Goal: Task Accomplishment & Management: Manage account settings

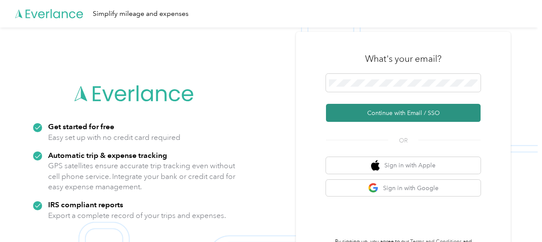
click at [362, 107] on button "Continue with Email / SSO" at bounding box center [403, 113] width 155 height 18
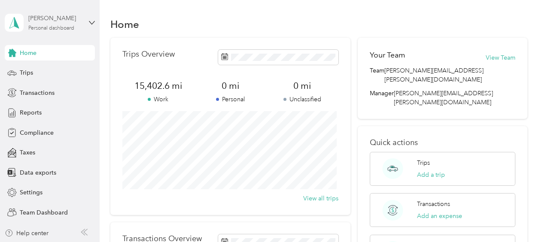
click at [74, 26] on div "Personal dashboard" at bounding box center [51, 28] width 46 height 5
click at [45, 73] on div "Team dashboard" at bounding box center [144, 70] width 266 height 15
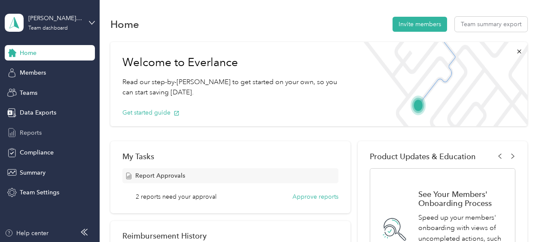
click at [33, 136] on span "Reports" at bounding box center [31, 132] width 22 height 9
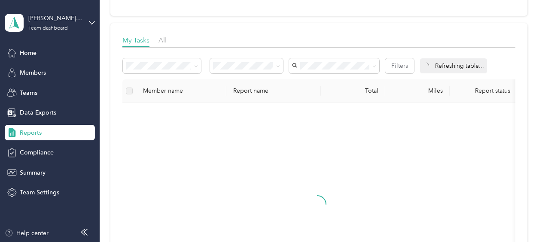
scroll to position [129, 0]
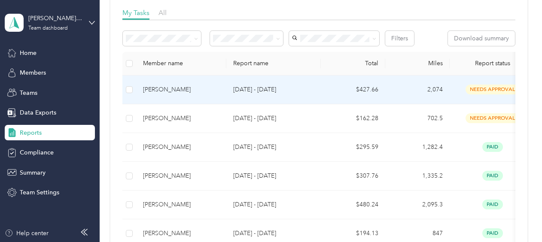
click at [484, 88] on span "needs approval" at bounding box center [493, 90] width 54 height 10
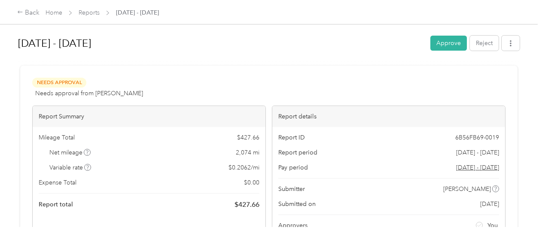
click at [446, 44] on button "Approve" at bounding box center [448, 43] width 37 height 15
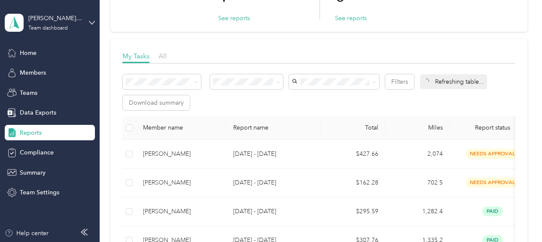
scroll to position [129, 0]
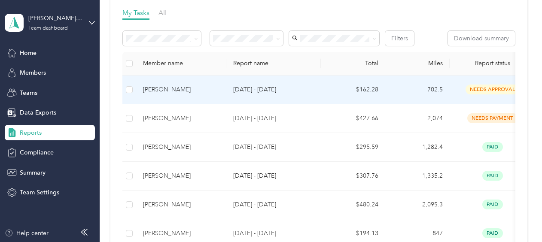
click at [484, 88] on span "needs approval" at bounding box center [493, 90] width 54 height 10
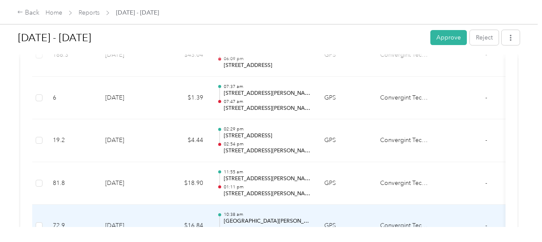
scroll to position [472, 0]
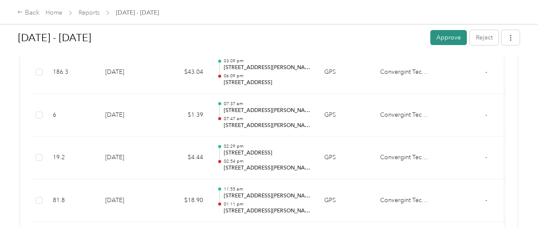
click at [443, 36] on button "Approve" at bounding box center [448, 37] width 37 height 15
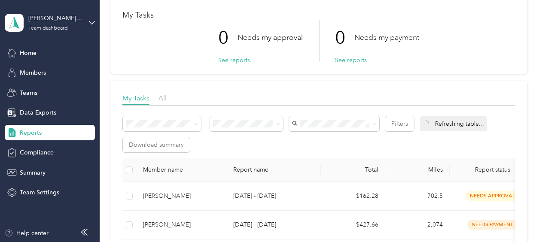
scroll to position [129, 0]
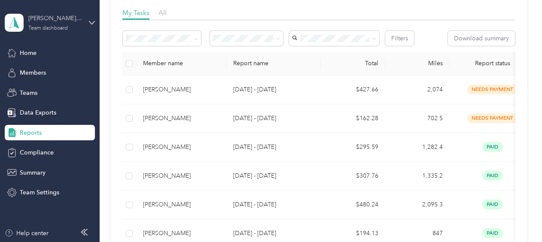
click at [68, 19] on div "[PERSON_NAME][EMAIL_ADDRESS][PERSON_NAME][DOMAIN_NAME]" at bounding box center [55, 18] width 54 height 9
click at [39, 87] on div "Personal dashboard" at bounding box center [39, 89] width 54 height 9
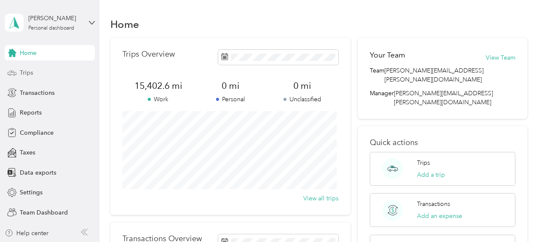
click at [28, 72] on span "Trips" at bounding box center [26, 72] width 13 height 9
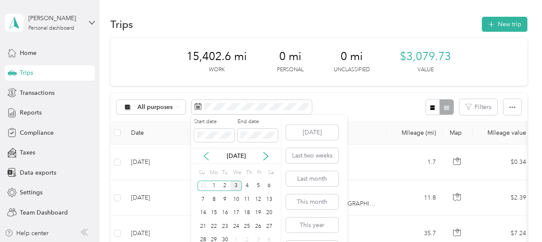
click at [202, 157] on icon at bounding box center [206, 156] width 9 height 9
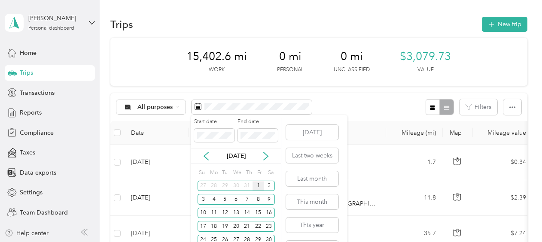
click at [259, 185] on div "1" at bounding box center [258, 186] width 11 height 11
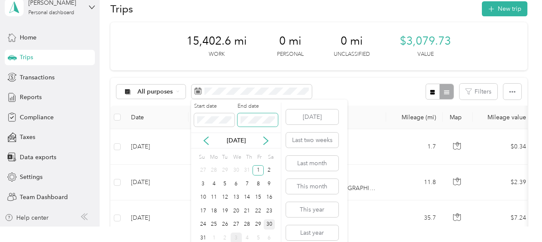
scroll to position [23, 0]
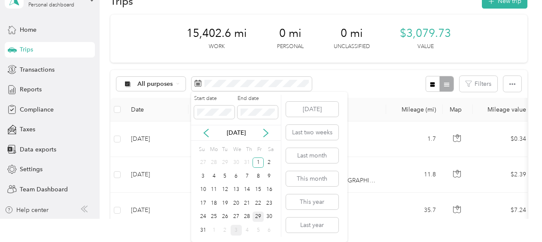
click at [260, 216] on div "29" at bounding box center [258, 217] width 11 height 11
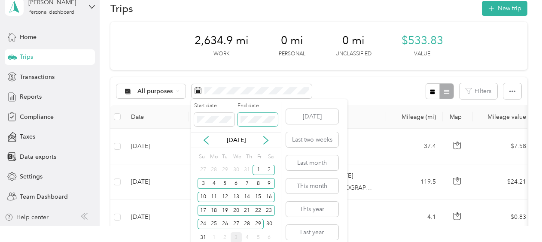
scroll to position [23, 0]
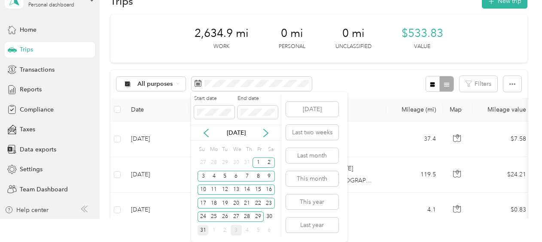
click at [204, 227] on div "31" at bounding box center [203, 230] width 11 height 11
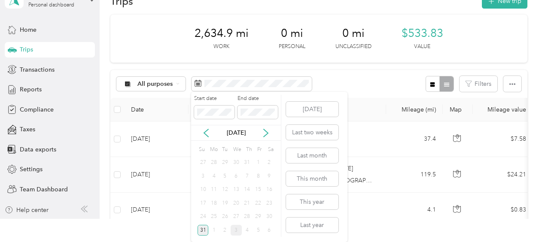
click at [203, 228] on div "31" at bounding box center [203, 230] width 11 height 11
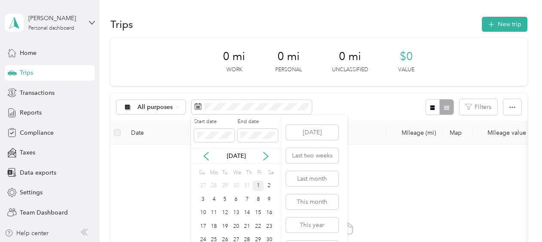
click at [259, 185] on div "1" at bounding box center [258, 186] width 11 height 11
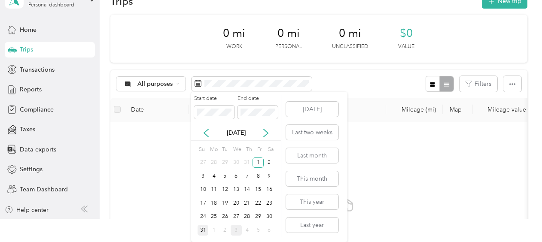
click at [204, 230] on div "31" at bounding box center [203, 230] width 11 height 11
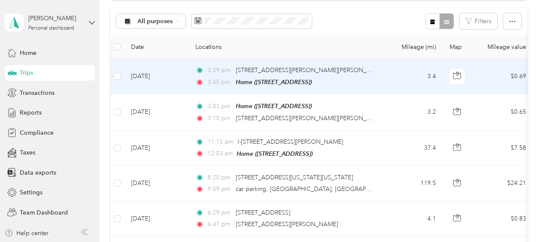
scroll to position [85, 0]
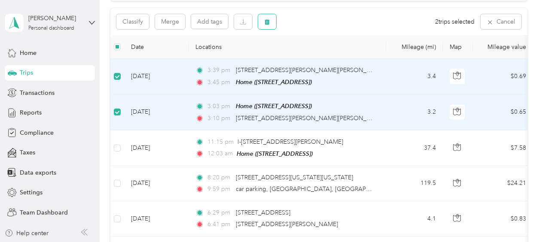
click at [265, 20] on icon "button" at bounding box center [267, 22] width 6 height 6
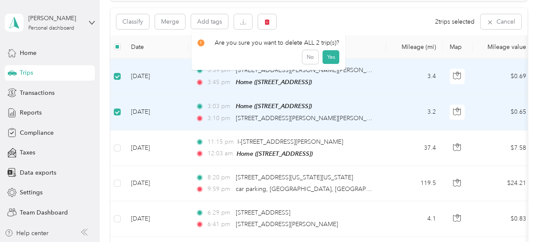
click at [328, 56] on div "Click to name as a Favorite Place" at bounding box center [281, 51] width 100 height 21
click at [330, 57] on button "Yes" at bounding box center [331, 57] width 17 height 14
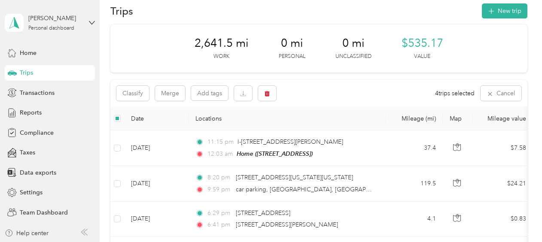
scroll to position [0, 0]
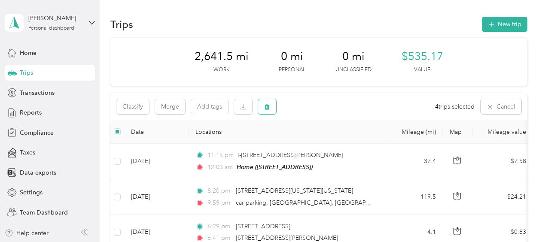
click at [270, 107] on button "button" at bounding box center [267, 106] width 18 height 15
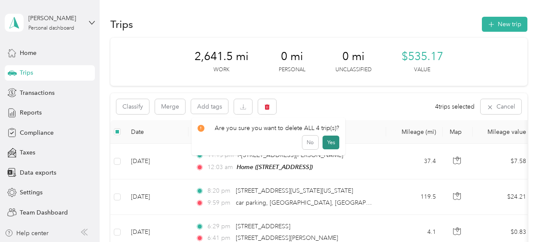
click at [328, 139] on button "Yes" at bounding box center [331, 143] width 17 height 14
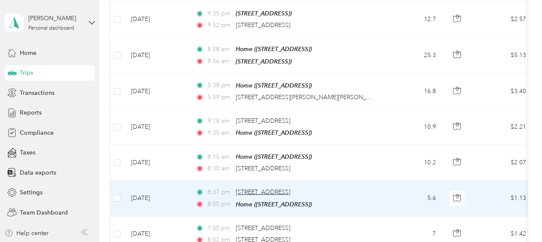
scroll to position [558, 0]
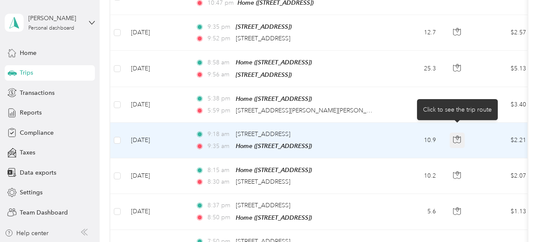
click at [456, 136] on icon "button" at bounding box center [457, 140] width 8 height 8
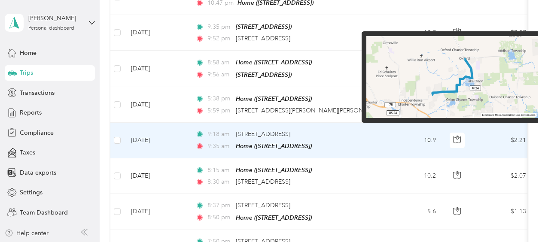
click at [486, 70] on img at bounding box center [451, 77] width 171 height 82
click at [481, 70] on img at bounding box center [451, 77] width 171 height 82
click at [472, 66] on img at bounding box center [451, 77] width 171 height 82
click at [469, 54] on img at bounding box center [451, 77] width 171 height 82
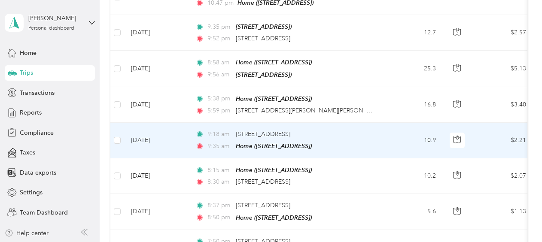
click at [386, 140] on td "10.9" at bounding box center [414, 141] width 57 height 36
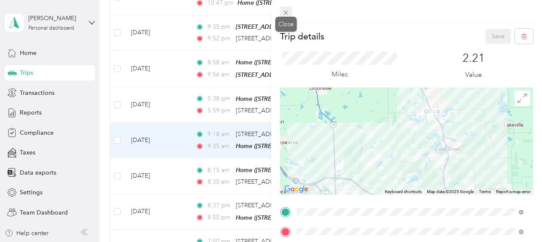
click at [283, 14] on icon at bounding box center [285, 12] width 7 height 7
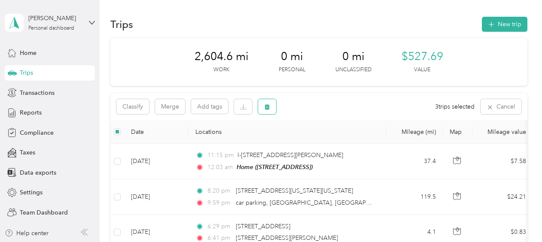
click at [271, 109] on button "button" at bounding box center [267, 106] width 18 height 15
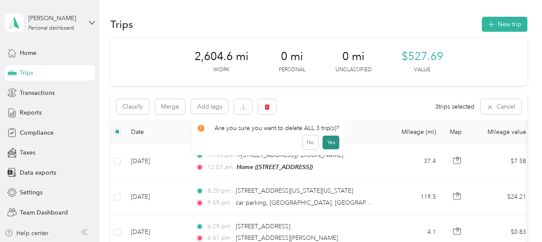
click at [331, 143] on button "Yes" at bounding box center [331, 143] width 17 height 14
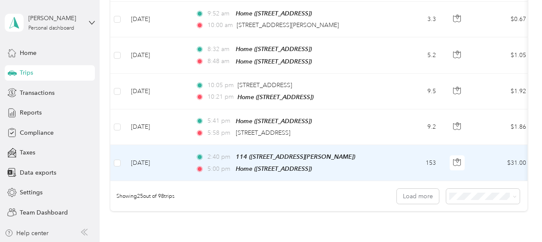
scroll to position [859, 0]
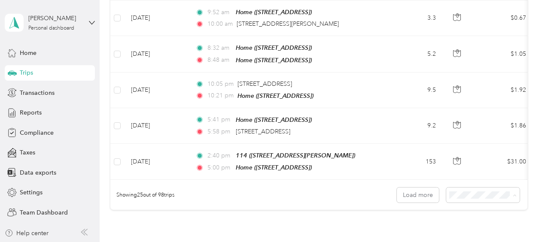
click at [459, 228] on div "100 per load" at bounding box center [480, 232] width 61 height 9
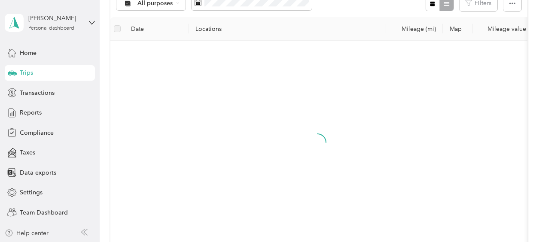
scroll to position [61, 0]
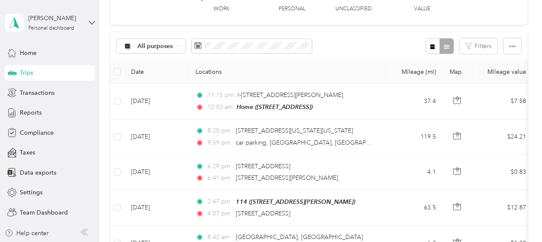
click at [140, 71] on th "Date" at bounding box center [156, 72] width 64 height 24
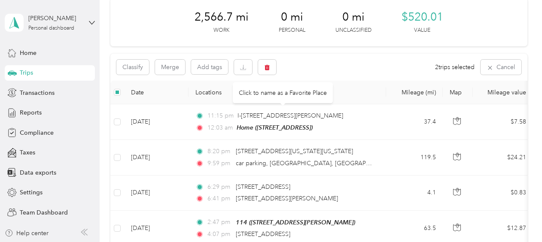
scroll to position [0, 0]
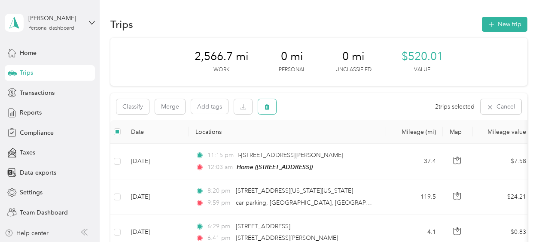
click at [264, 105] on icon "button" at bounding box center [267, 107] width 6 height 6
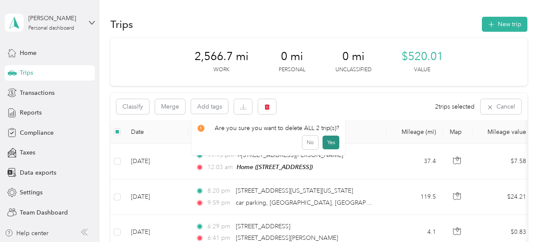
click at [331, 139] on button "Yes" at bounding box center [331, 143] width 17 height 14
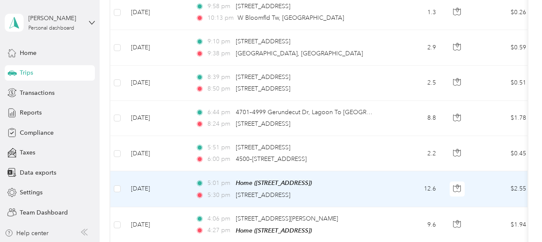
scroll to position [1845, 0]
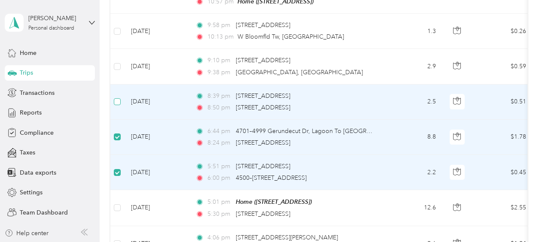
click at [119, 97] on label at bounding box center [117, 101] width 7 height 9
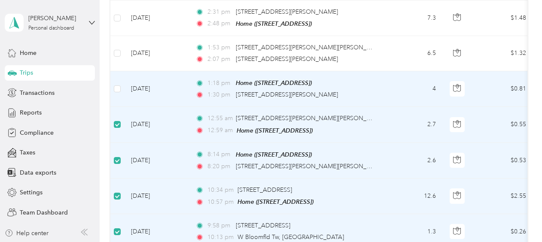
scroll to position [1630, 0]
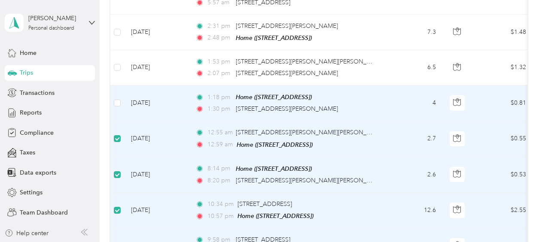
click at [120, 98] on label at bounding box center [117, 102] width 7 height 9
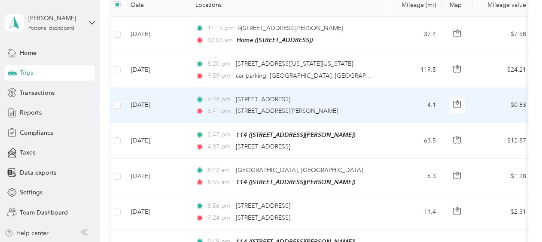
scroll to position [0, 0]
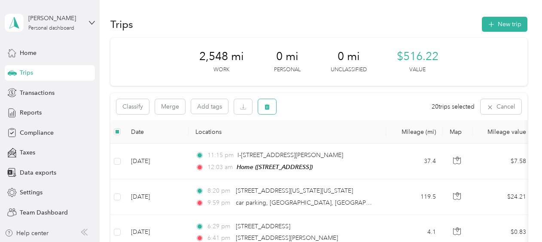
click at [268, 107] on icon "button" at bounding box center [267, 107] width 6 height 6
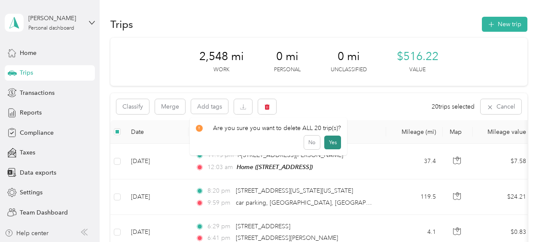
click at [330, 142] on button "Yes" at bounding box center [332, 143] width 17 height 14
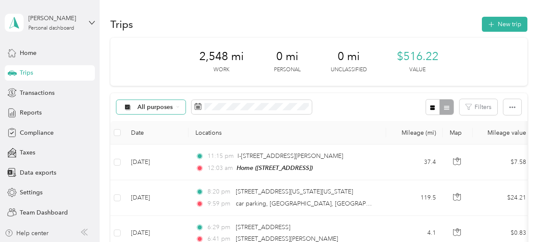
click at [176, 103] on div "All purposes" at bounding box center [151, 107] width 70 height 15
drag, startPoint x: 157, startPoint y: 151, endPoint x: 204, endPoint y: 125, distance: 53.1
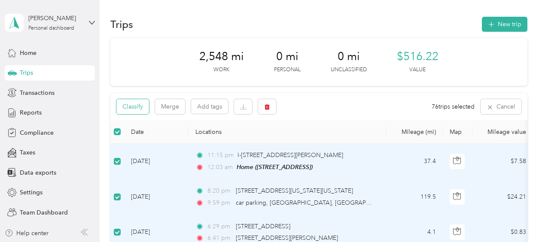
click at [140, 107] on button "Classify" at bounding box center [132, 106] width 33 height 15
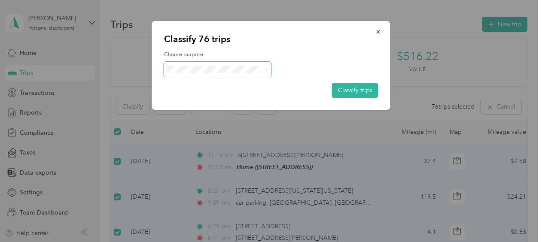
click at [265, 68] on span at bounding box center [266, 69] width 4 height 7
click at [265, 69] on icon at bounding box center [266, 70] width 4 height 4
click at [242, 83] on span "Convergint Technologies" at bounding box center [225, 85] width 80 height 9
click at [357, 88] on button "Classify trips" at bounding box center [355, 90] width 46 height 15
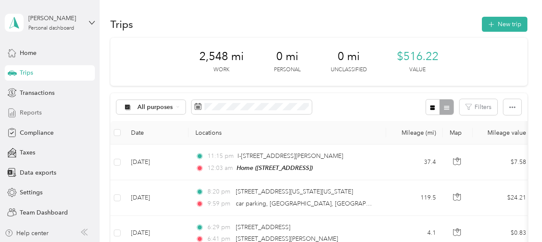
click at [33, 113] on span "Reports" at bounding box center [31, 112] width 22 height 9
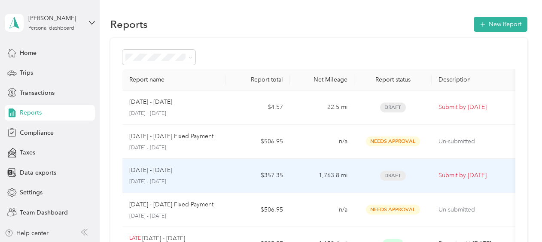
click at [393, 175] on span "Draft" at bounding box center [393, 176] width 26 height 10
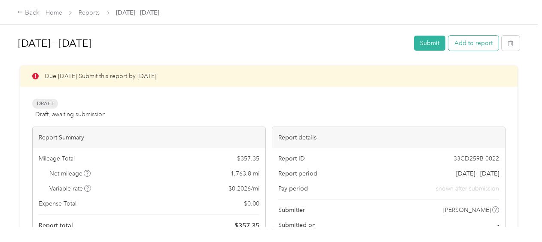
click at [466, 40] on button "Add to report" at bounding box center [473, 43] width 50 height 15
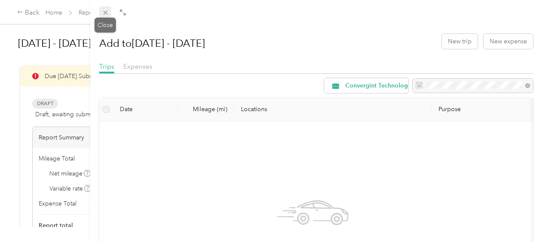
click at [104, 12] on icon at bounding box center [105, 12] width 7 height 7
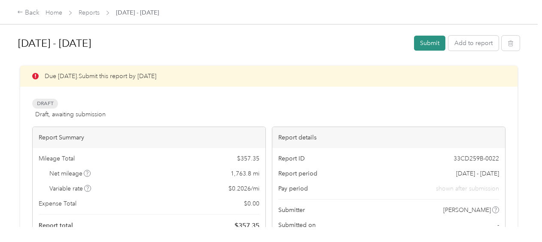
click at [427, 40] on button "Submit" at bounding box center [429, 43] width 31 height 15
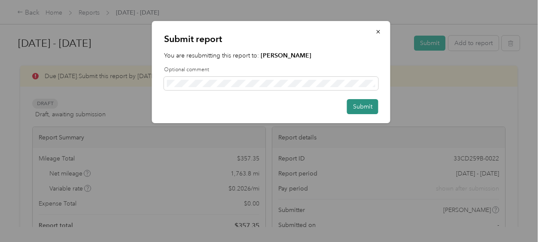
click at [362, 109] on button "Submit" at bounding box center [362, 106] width 31 height 15
